Goal: Information Seeking & Learning: Understand process/instructions

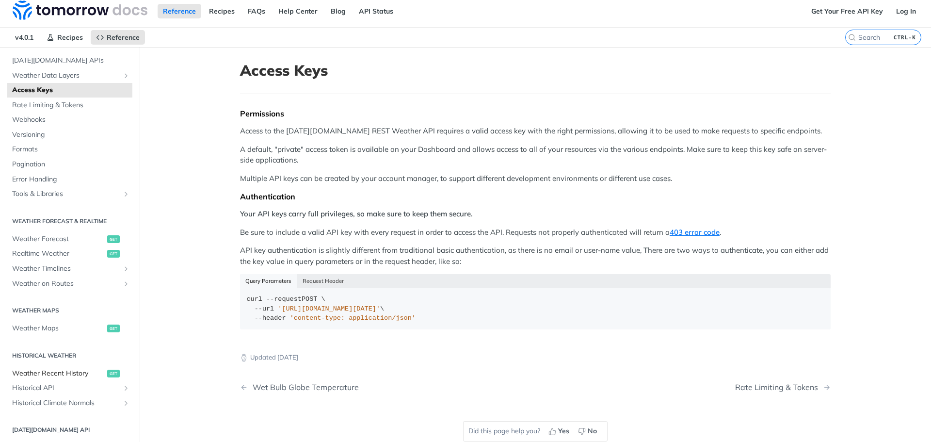
scroll to position [48, 0]
click at [65, 379] on link "Weather Recent History get" at bounding box center [69, 373] width 125 height 15
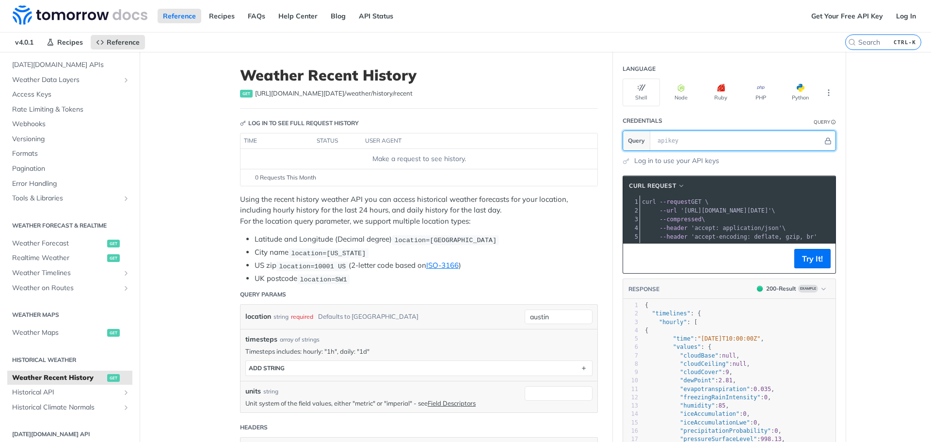
click at [666, 141] on input "text" at bounding box center [738, 140] width 170 height 19
click at [40, 394] on span "Historical API" at bounding box center [66, 392] width 108 height 10
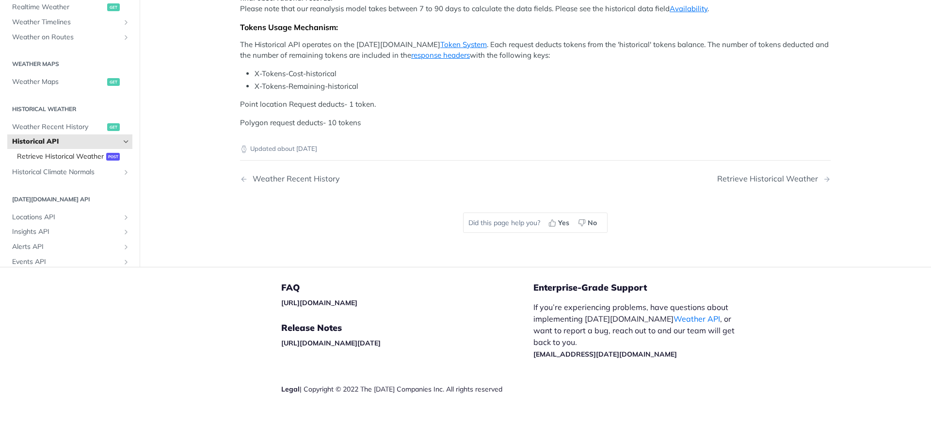
scroll to position [73, 0]
click at [122, 144] on icon "Hide subpages for Historical API" at bounding box center [126, 141] width 8 height 8
click at [122, 144] on icon "Show subpages for Historical API" at bounding box center [126, 141] width 8 height 8
click at [56, 160] on span "Retrieve Historical Weather" at bounding box center [60, 156] width 87 height 10
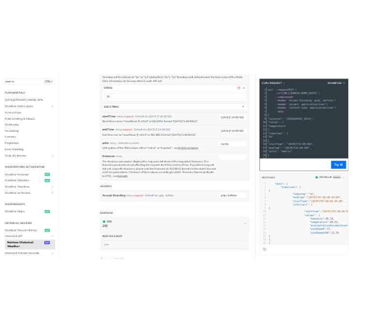
scroll to position [377, 0]
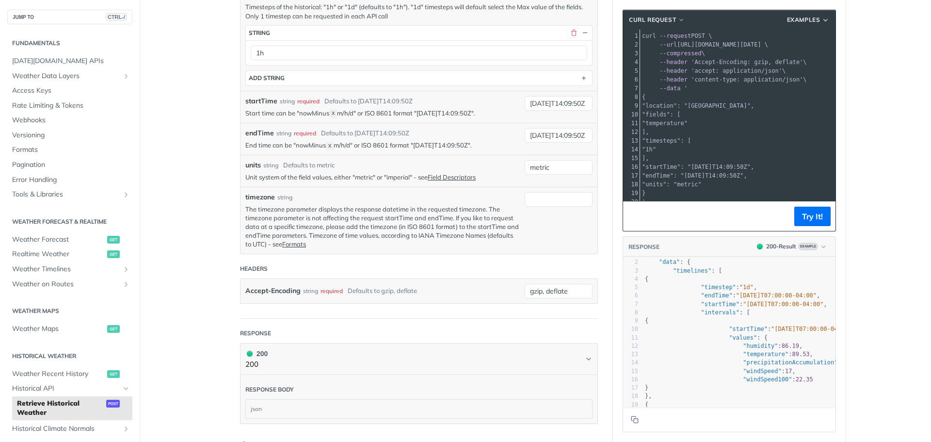
click at [599, 310] on article "Retrieve Historical Weather post [URL][DOMAIN_NAME][DATE] /historical Log in to…" at bounding box center [419, 119] width 388 height 888
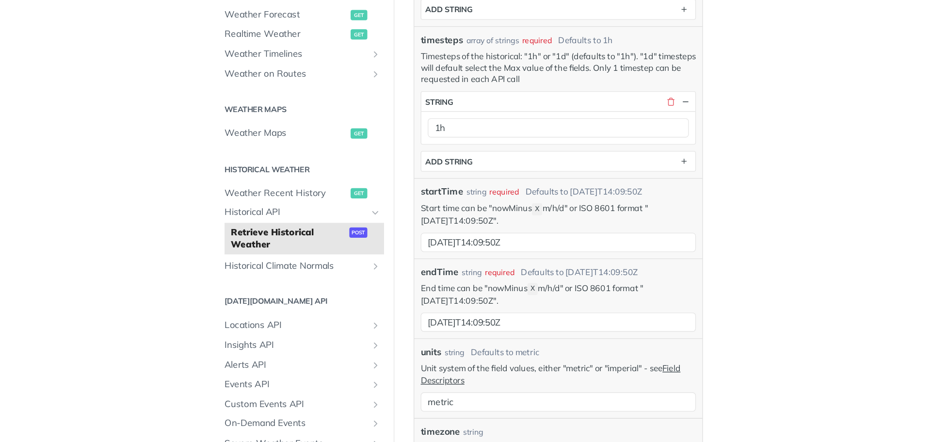
scroll to position [378, 0]
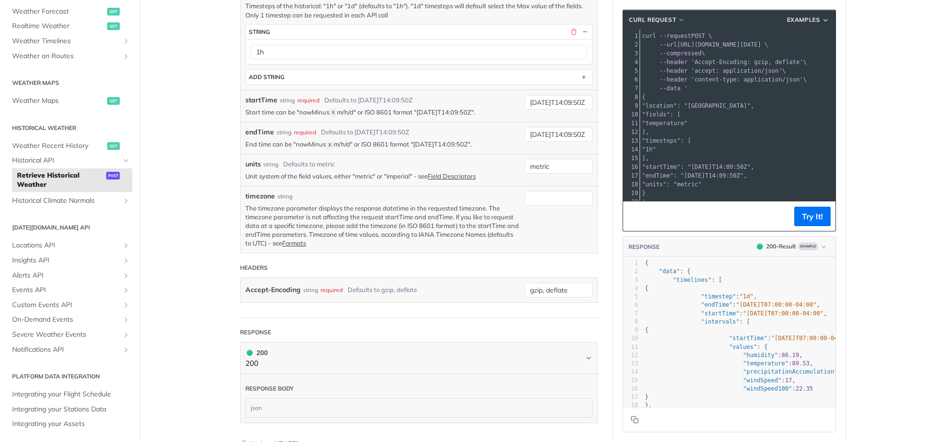
click at [481, 91] on div "startTime string required Defaults to [DATE]T14:09:50Z Start time can be "nowMi…" at bounding box center [418, 106] width 357 height 32
